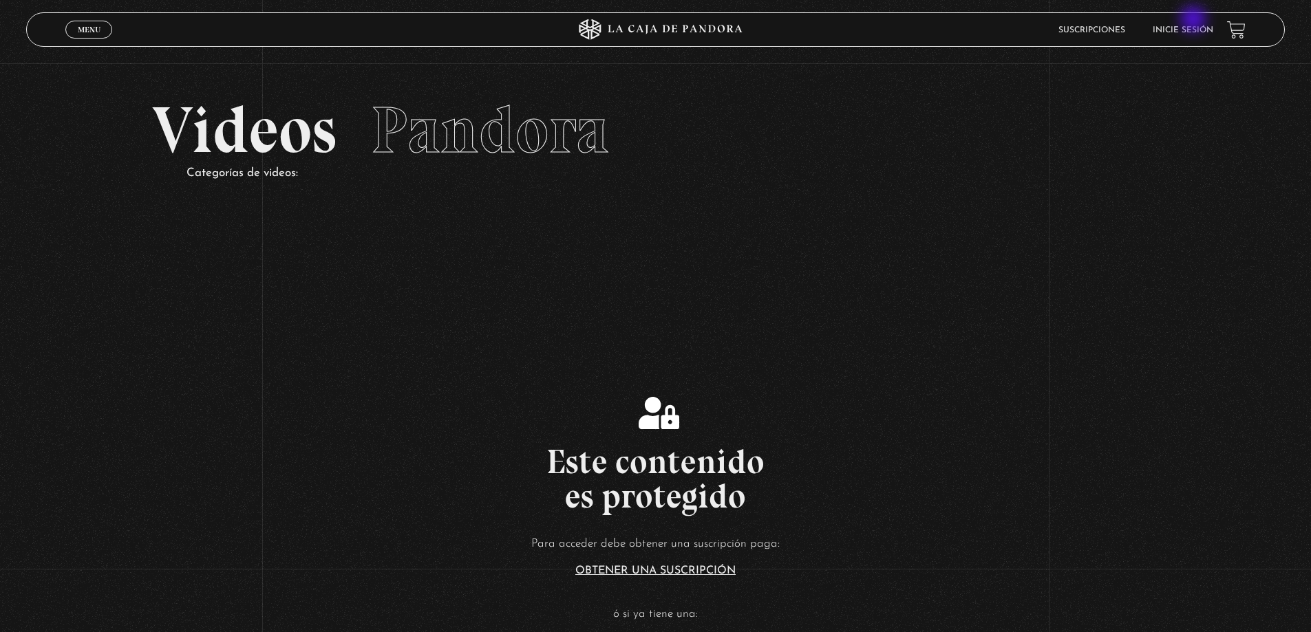
click at [1195, 20] on li "Inicie sesión" at bounding box center [1182, 29] width 61 height 21
click at [1194, 25] on li "Inicie sesión" at bounding box center [1182, 29] width 61 height 21
click at [1191, 36] on li "Inicie sesión" at bounding box center [1182, 29] width 61 height 21
click at [1192, 33] on link "Inicie sesión" at bounding box center [1182, 30] width 61 height 8
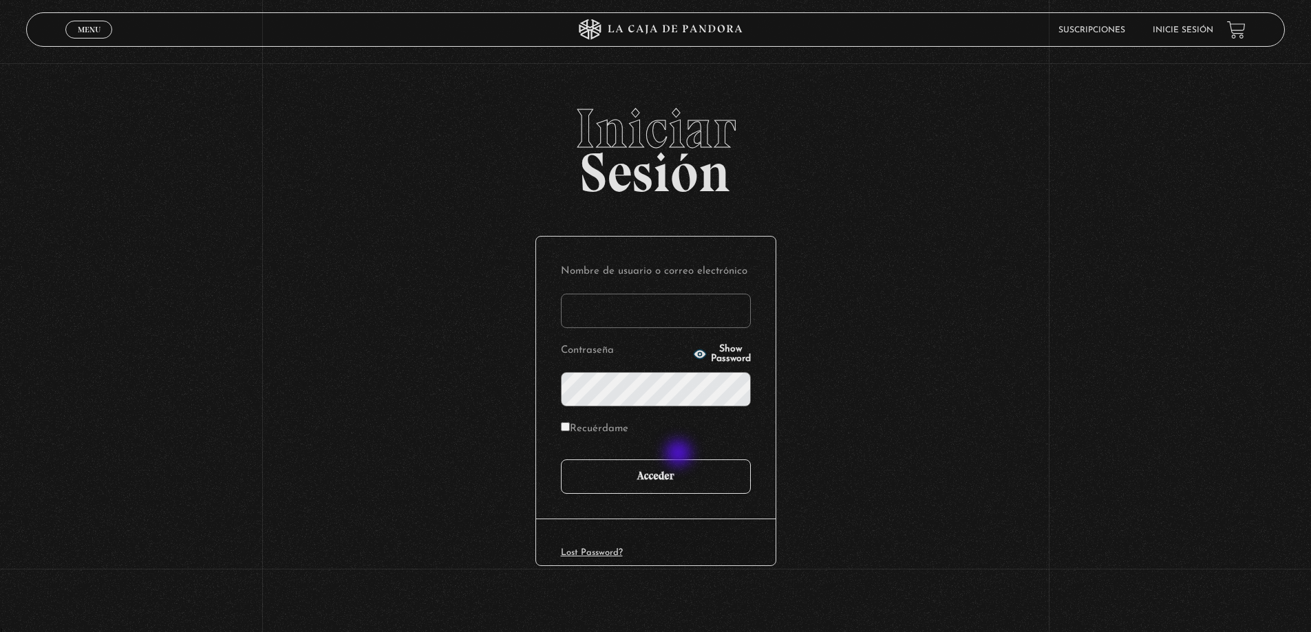
type input "[PERSON_NAME]"
click at [669, 480] on input "Acceder" at bounding box center [656, 477] width 190 height 34
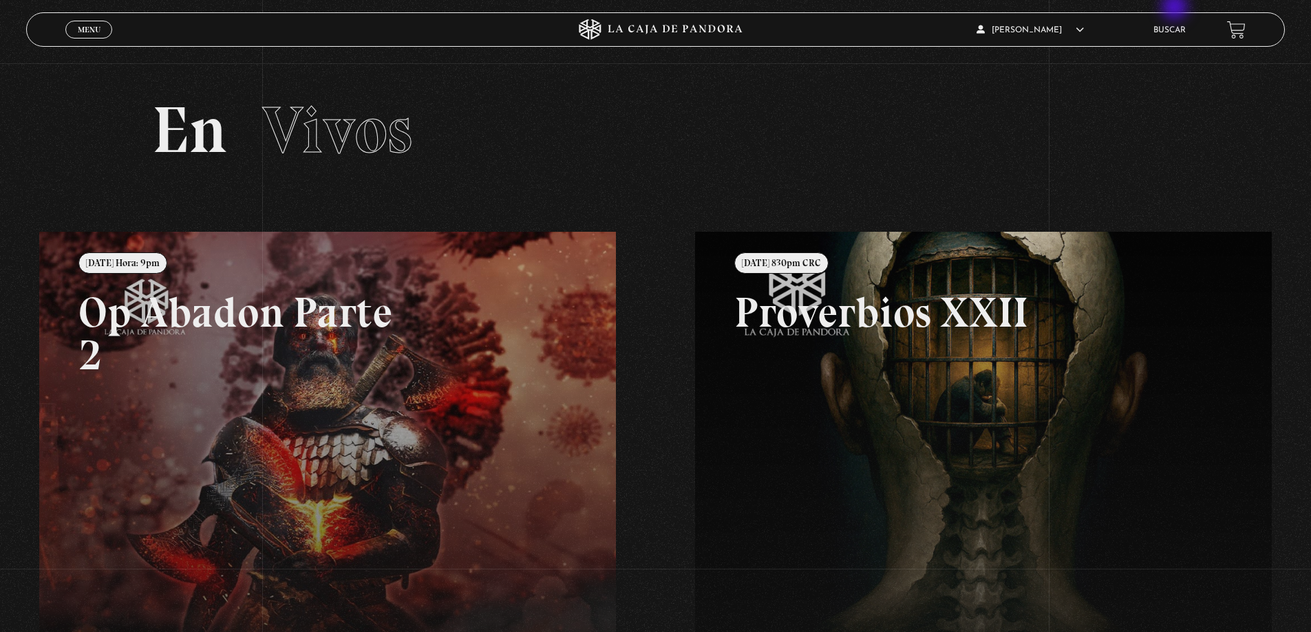
click at [1176, 8] on div "ingresar al sitio Ver Video Más Información Solicitar Por favor coloque su disp…" at bounding box center [655, 474] width 1311 height 948
click at [1178, 25] on li "Buscar" at bounding box center [1169, 29] width 32 height 21
click at [1172, 27] on link "Buscar" at bounding box center [1169, 30] width 32 height 8
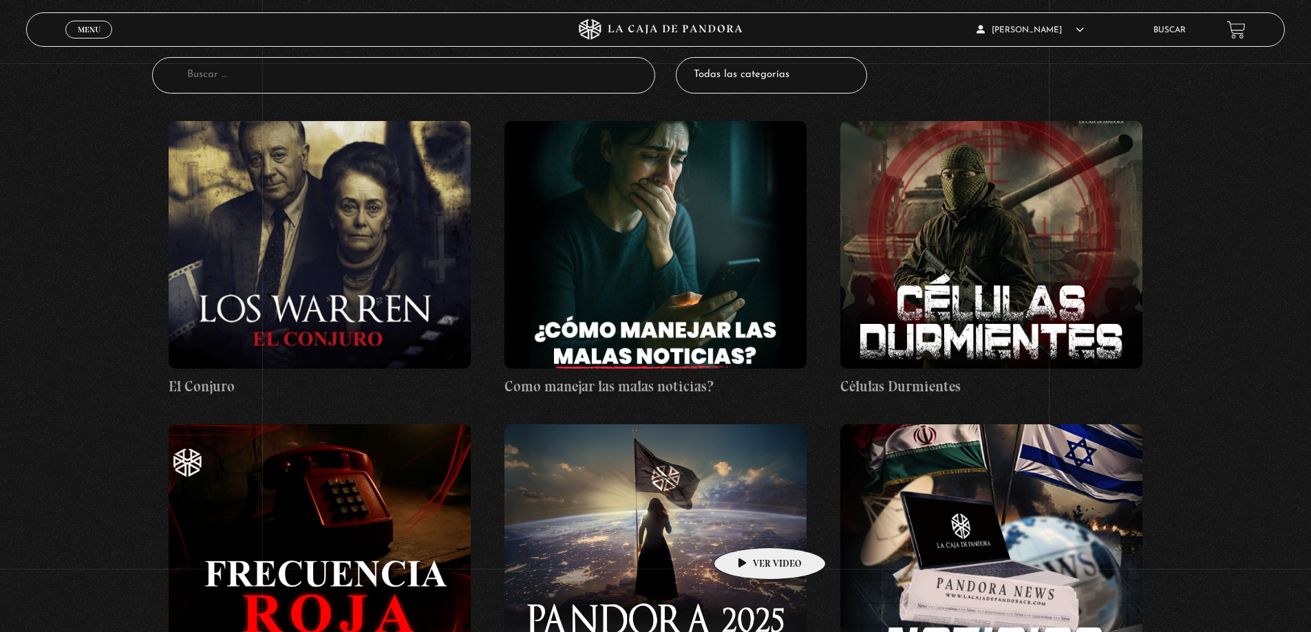
scroll to position [69, 0]
